Goal: Check status: Check status

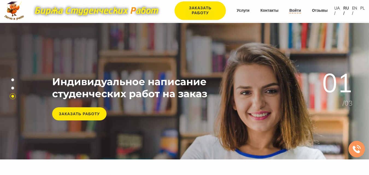
click at [299, 11] on link "Войти" at bounding box center [295, 10] width 12 height 5
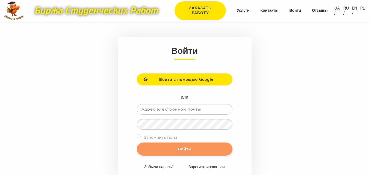
type input "[EMAIL_ADDRESS][DOMAIN_NAME]"
click at [176, 152] on input "Войти" at bounding box center [185, 149] width 96 height 13
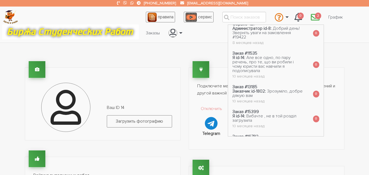
scroll to position [230, 0]
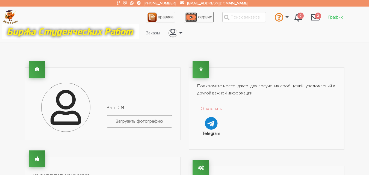
click at [338, 16] on link "График" at bounding box center [335, 17] width 23 height 10
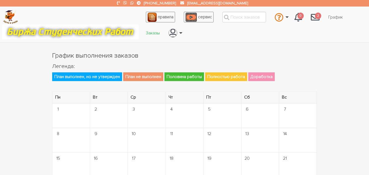
click at [149, 33] on link "Заказы" at bounding box center [153, 33] width 23 height 10
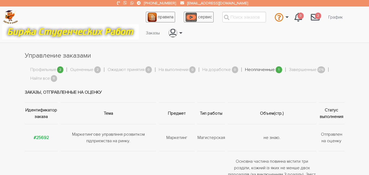
click at [267, 70] on link "Неоплаченные" at bounding box center [260, 69] width 30 height 7
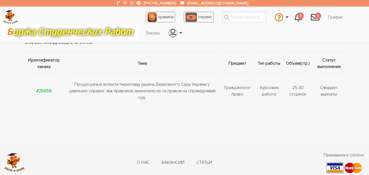
scroll to position [55, 0]
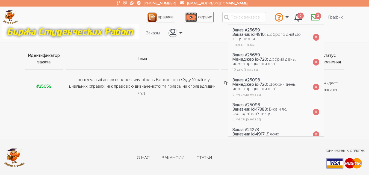
click at [316, 17] on span "2" at bounding box center [318, 16] width 7 height 7
click at [340, 17] on link "График" at bounding box center [335, 17] width 23 height 10
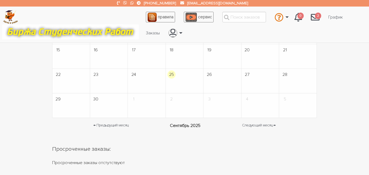
scroll to position [109, 0]
click at [210, 141] on div "График выполнения заказов [GEOGRAPHIC_DATA]: План выполнен, но не утвержден [PE…" at bounding box center [184, 43] width 273 height 203
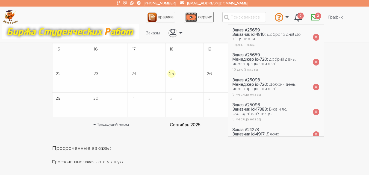
click at [314, 18] on icon "\a \a 2\a" at bounding box center [315, 17] width 9 height 9
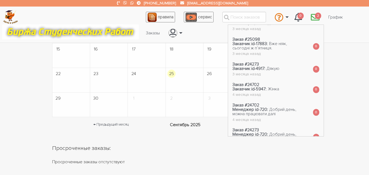
scroll to position [164, 0]
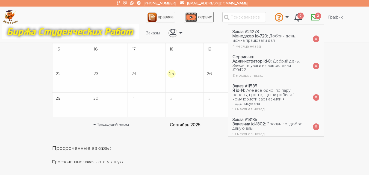
click at [318, 18] on span "2" at bounding box center [318, 16] width 7 height 7
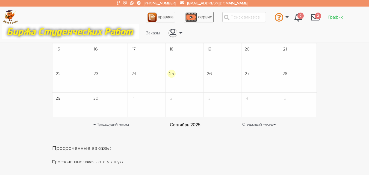
click at [336, 17] on link "График" at bounding box center [335, 17] width 23 height 10
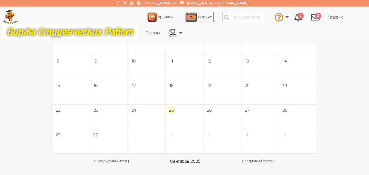
scroll to position [82, 0]
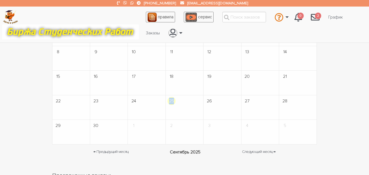
drag, startPoint x: 174, startPoint y: 102, endPoint x: 168, endPoint y: 102, distance: 6.1
click at [168, 102] on span "25" at bounding box center [172, 101] width 8 height 8
drag, startPoint x: 169, startPoint y: 102, endPoint x: 175, endPoint y: 102, distance: 6.0
click at [175, 102] on span "25" at bounding box center [172, 101] width 8 height 8
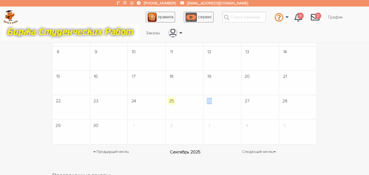
drag, startPoint x: 212, startPoint y: 101, endPoint x: 206, endPoint y: 101, distance: 5.5
click at [206, 101] on span "26" at bounding box center [209, 101] width 8 height 8
drag, startPoint x: 249, startPoint y: 99, endPoint x: 244, endPoint y: 99, distance: 4.4
click at [244, 99] on span "27" at bounding box center [247, 101] width 8 height 8
drag, startPoint x: 289, startPoint y: 101, endPoint x: 282, endPoint y: 102, distance: 7.1
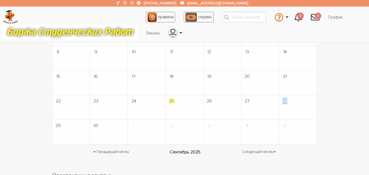
click at [282, 102] on td "28" at bounding box center [298, 107] width 38 height 25
drag, startPoint x: 57, startPoint y: 125, endPoint x: 297, endPoint y: 124, distance: 240.7
click at [297, 124] on tr "29 30 1 2 3 4 5" at bounding box center [184, 132] width 265 height 25
click at [291, 131] on td "5" at bounding box center [298, 132] width 38 height 25
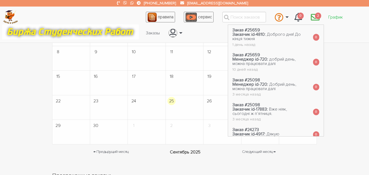
click at [331, 17] on link "График" at bounding box center [335, 17] width 23 height 10
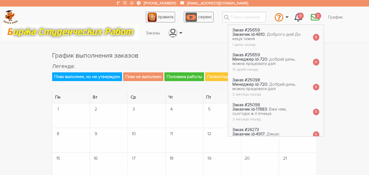
click at [315, 15] on icon "\a \a 2\a" at bounding box center [315, 17] width 9 height 9
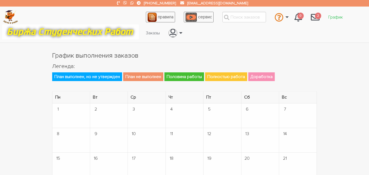
click at [333, 16] on link "График" at bounding box center [335, 17] width 23 height 10
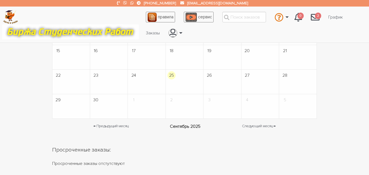
scroll to position [109, 0]
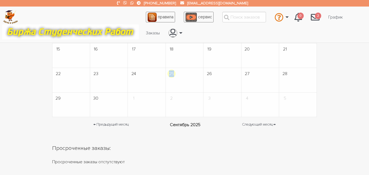
drag, startPoint x: 170, startPoint y: 72, endPoint x: 174, endPoint y: 73, distance: 4.4
click at [174, 73] on span "25" at bounding box center [172, 74] width 8 height 8
drag, startPoint x: 174, startPoint y: 73, endPoint x: 170, endPoint y: 73, distance: 4.4
click at [170, 73] on span "25" at bounding box center [172, 74] width 8 height 8
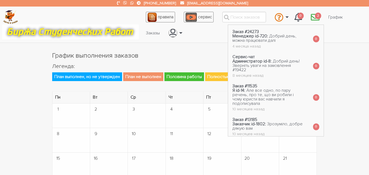
scroll to position [280, 0]
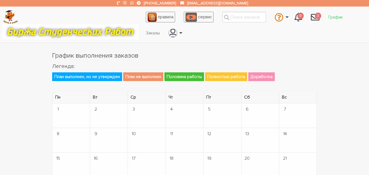
click at [340, 14] on link "График" at bounding box center [335, 17] width 23 height 10
click at [149, 33] on link "Заказы" at bounding box center [153, 33] width 23 height 10
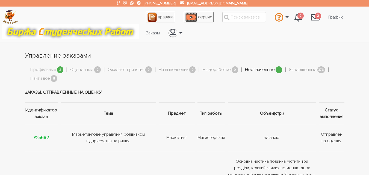
click at [264, 68] on link "Неоплаченные" at bounding box center [260, 69] width 30 height 7
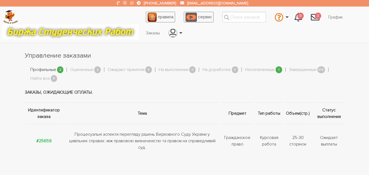
click at [48, 67] on link "Профильные" at bounding box center [43, 69] width 26 height 7
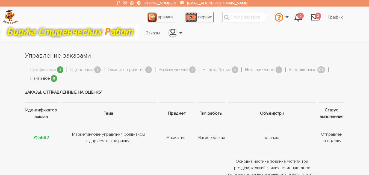
click at [49, 78] on link "Найти все" at bounding box center [40, 78] width 20 height 7
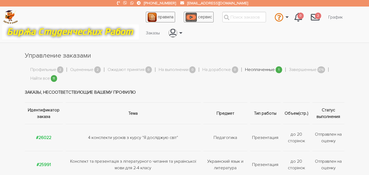
click at [269, 72] on link "Неоплаченные" at bounding box center [260, 69] width 30 height 7
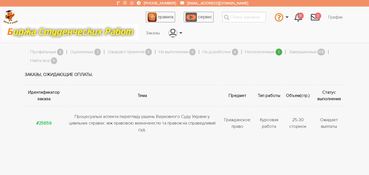
scroll to position [27, 0]
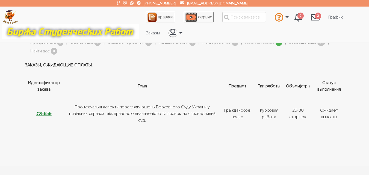
click at [43, 113] on strong "#25659" at bounding box center [43, 113] width 15 height 5
